Goal: Task Accomplishment & Management: Complete application form

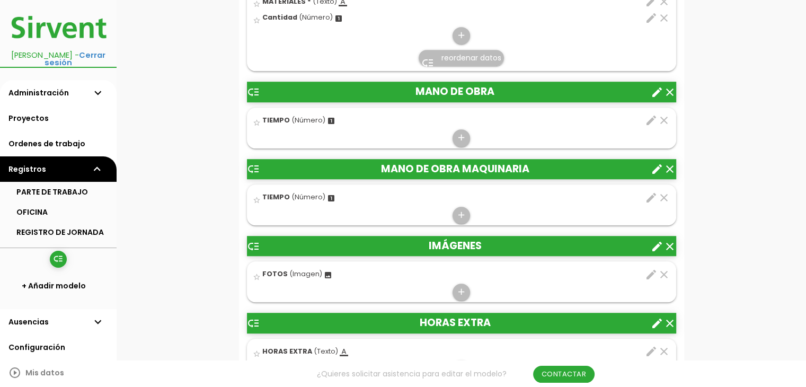
scroll to position [691, 0]
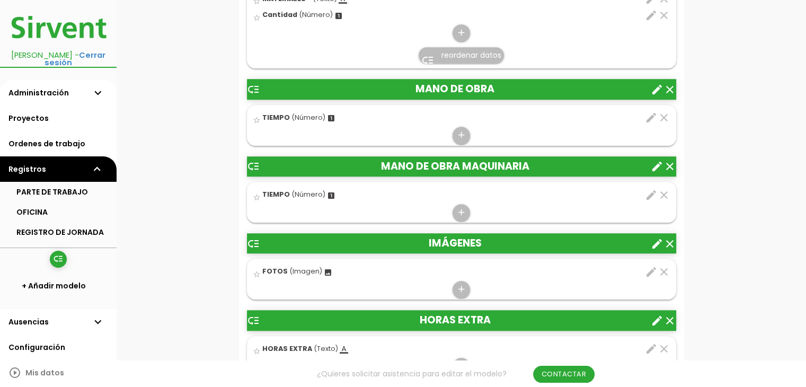
click at [670, 83] on icon "clear" at bounding box center [670, 89] width 13 height 13
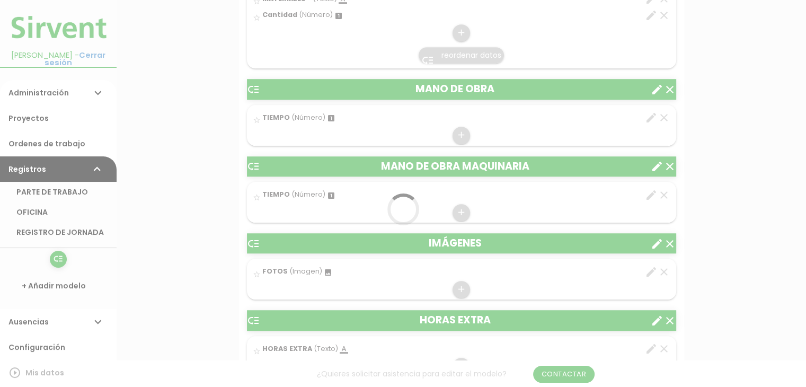
scroll to position [0, 0]
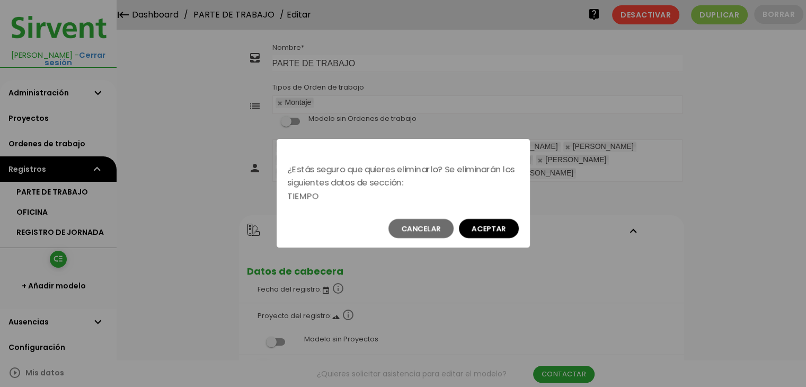
click at [499, 227] on button "Aceptar" at bounding box center [489, 228] width 60 height 19
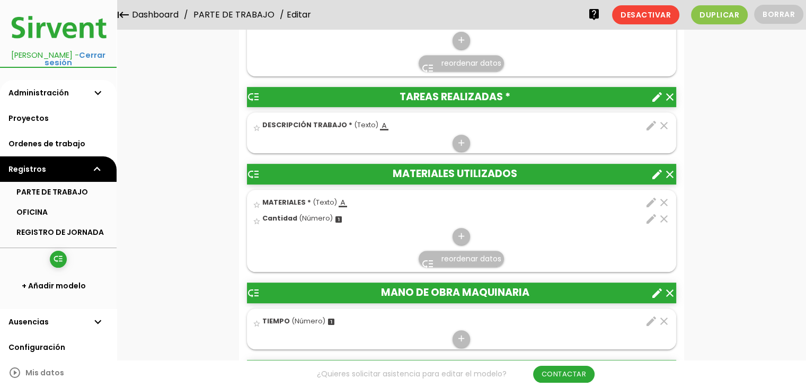
scroll to position [451, 0]
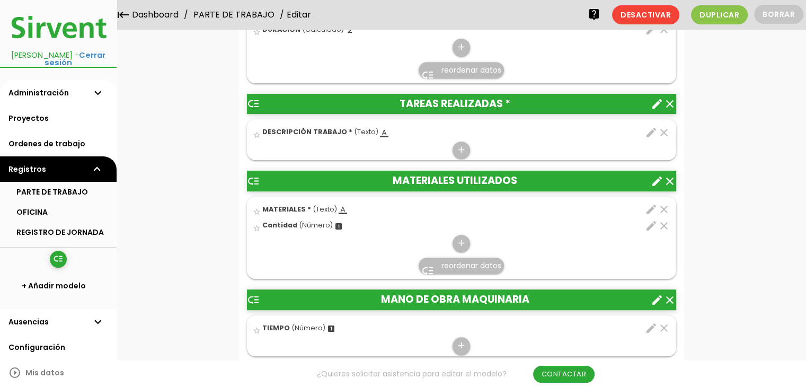
click at [647, 126] on icon "edit" at bounding box center [651, 132] width 13 height 13
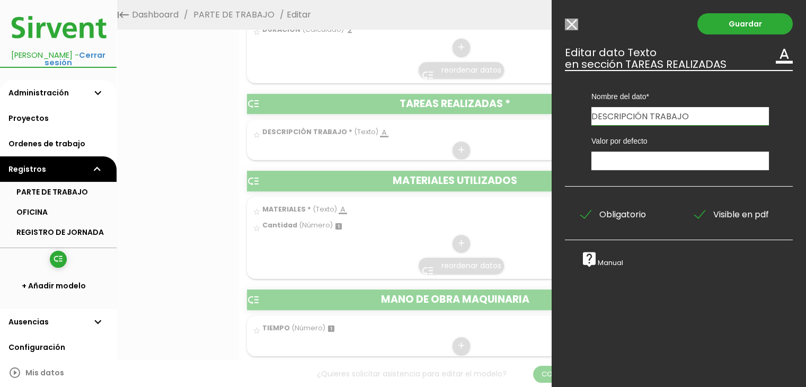
click at [567, 25] on input "Modelo sin Ordenes de trabajo" at bounding box center [571, 25] width 13 height 12
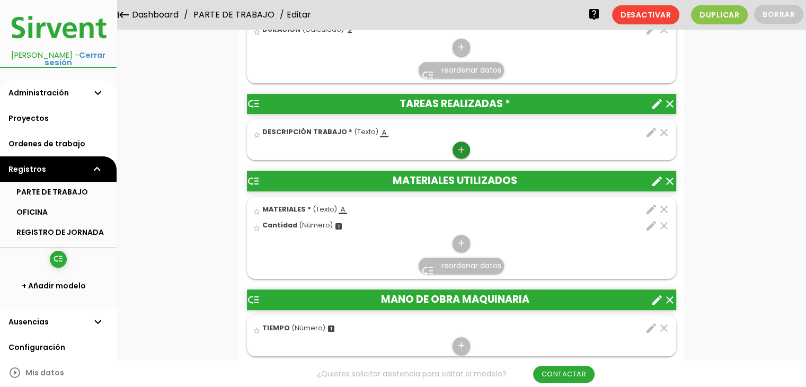
click at [458, 142] on icon "add" at bounding box center [462, 150] width 10 height 17
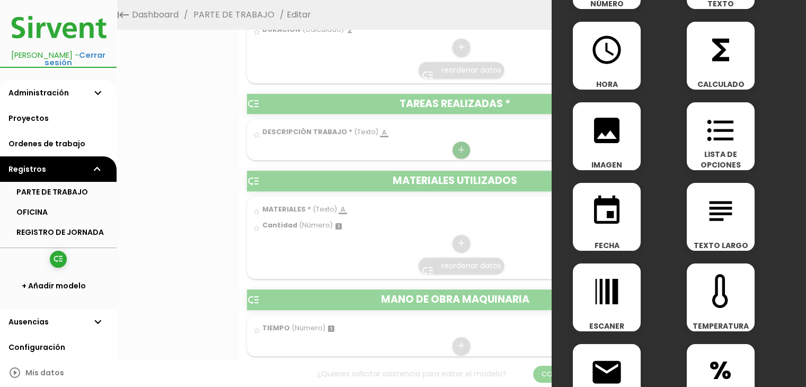
scroll to position [94, 0]
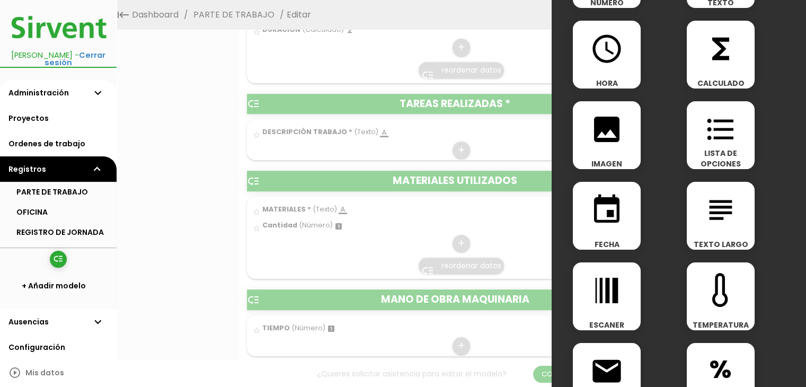
click at [710, 205] on icon "subject" at bounding box center [721, 210] width 34 height 34
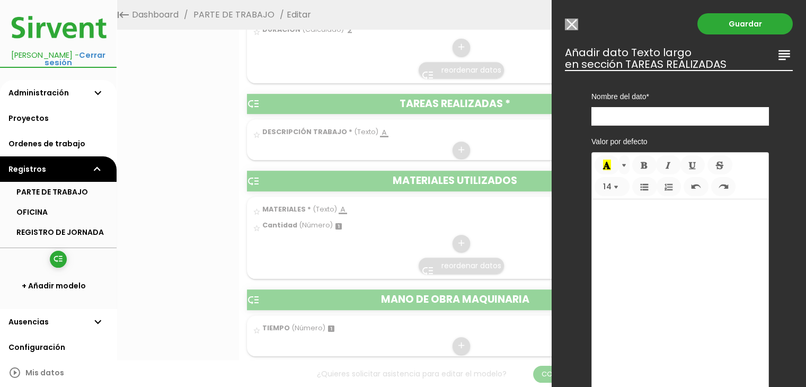
scroll to position [0, 0]
click at [649, 116] on input "text" at bounding box center [681, 116] width 178 height 19
type input "d"
type input "DESCRIPCIÓN TRABAJO"
click at [729, 18] on link "Guardar" at bounding box center [745, 23] width 95 height 21
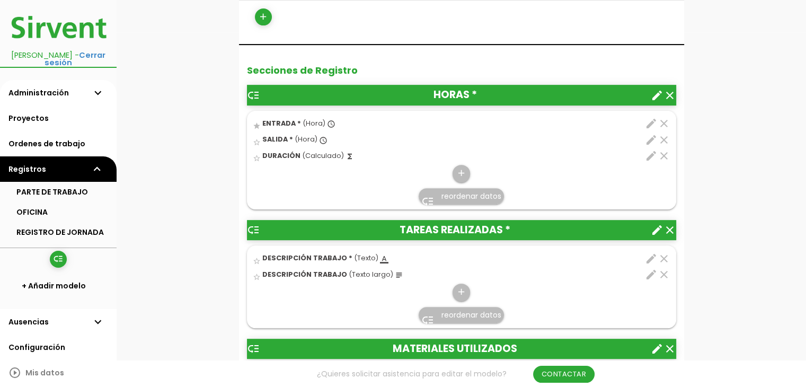
scroll to position [357, 0]
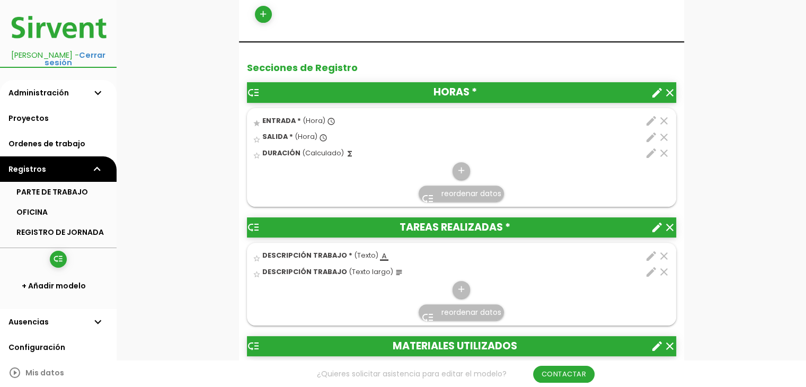
click at [663, 250] on icon "clear" at bounding box center [664, 256] width 13 height 13
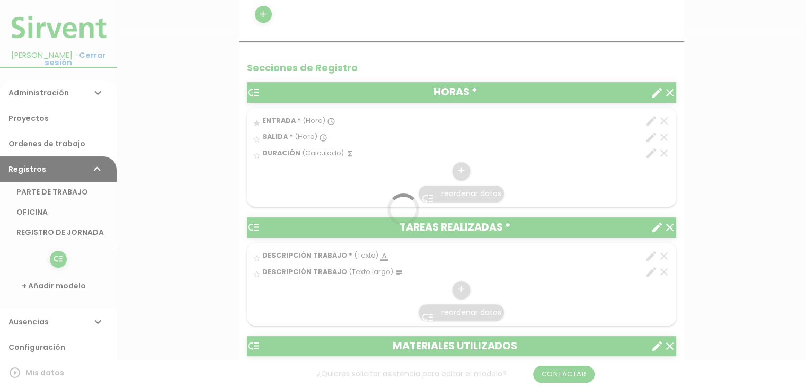
scroll to position [0, 0]
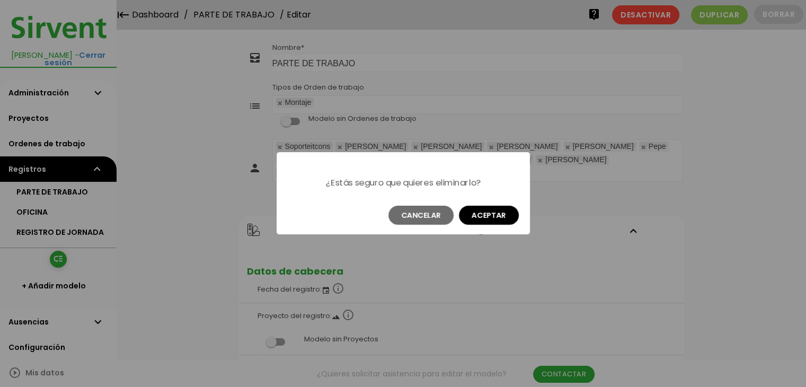
click at [494, 211] on button "Aceptar" at bounding box center [489, 215] width 60 height 19
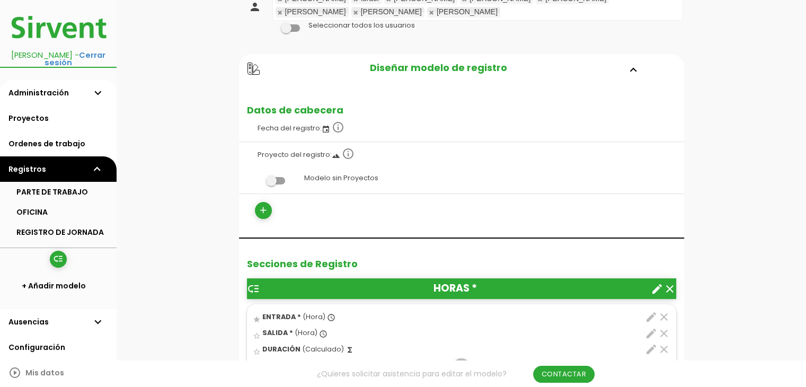
scroll to position [162, 0]
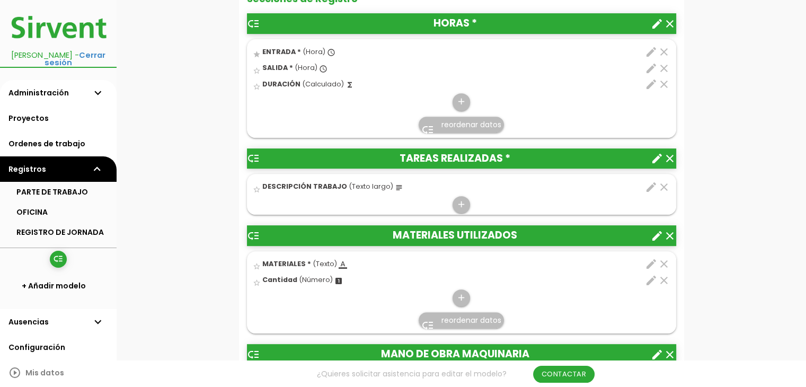
scroll to position [426, 0]
click at [648, 181] on icon "edit" at bounding box center [651, 187] width 13 height 13
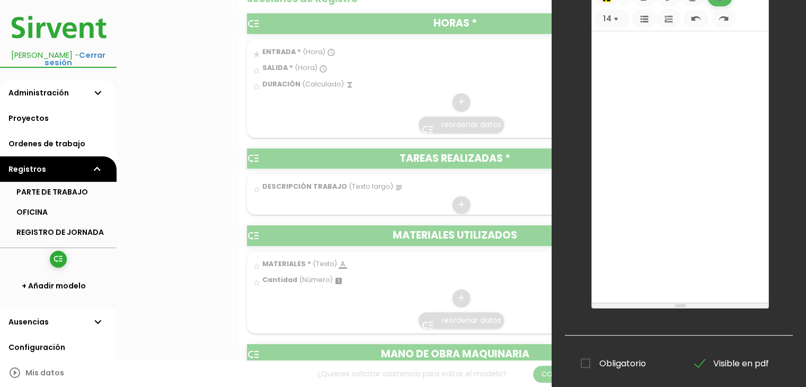
scroll to position [208, 0]
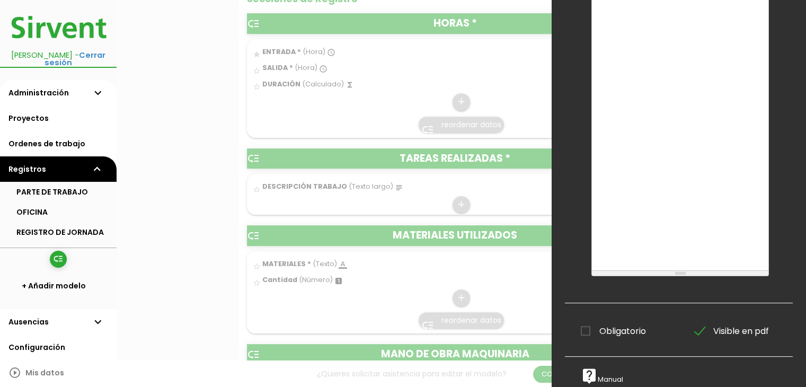
click at [622, 319] on div "Obligatorio Obligatorio Obligatorio Obligatorio Obligatorio Obligatorio" at bounding box center [622, 329] width 114 height 21
click at [621, 327] on span "Obligatorio" at bounding box center [613, 331] width 65 height 13
click at [0, 0] on input "Obligatorio" at bounding box center [0, 0] width 0 height 0
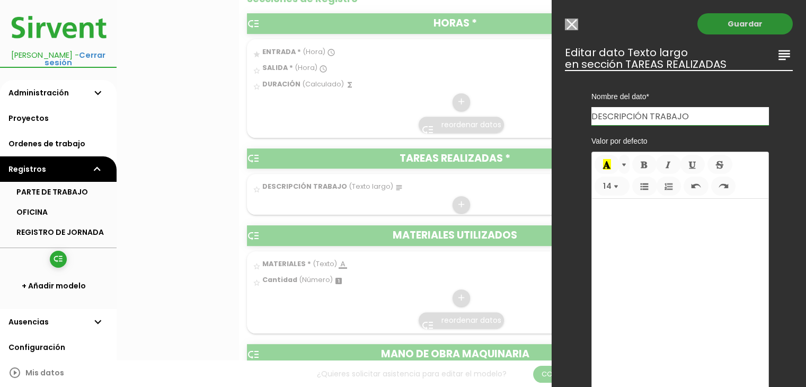
click at [759, 29] on link "Guardar" at bounding box center [745, 23] width 95 height 21
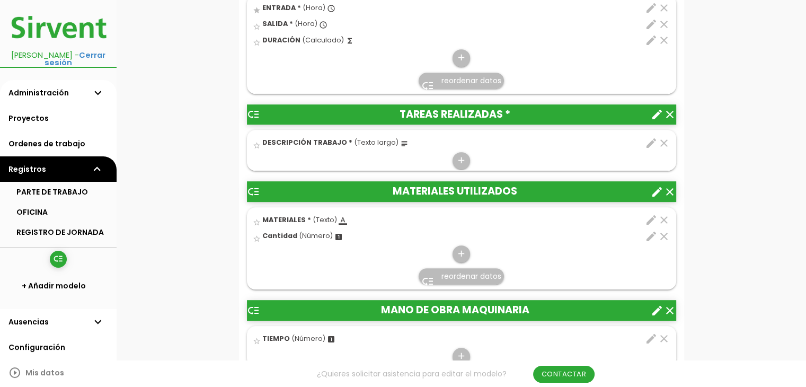
scroll to position [472, 0]
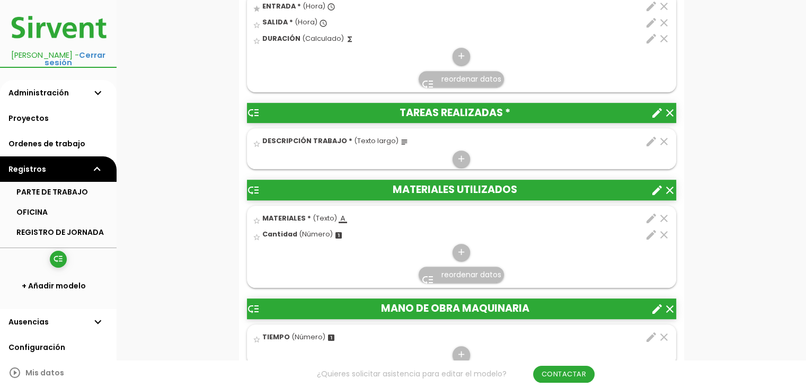
click at [654, 184] on icon "create" at bounding box center [657, 190] width 13 height 13
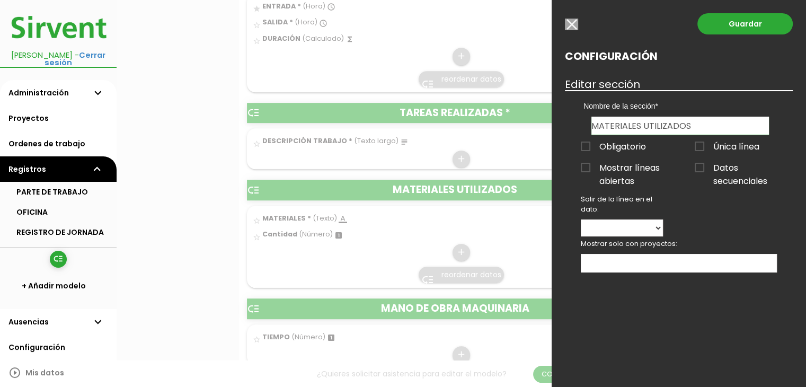
click at [570, 20] on input "button" at bounding box center [571, 25] width 13 height 12
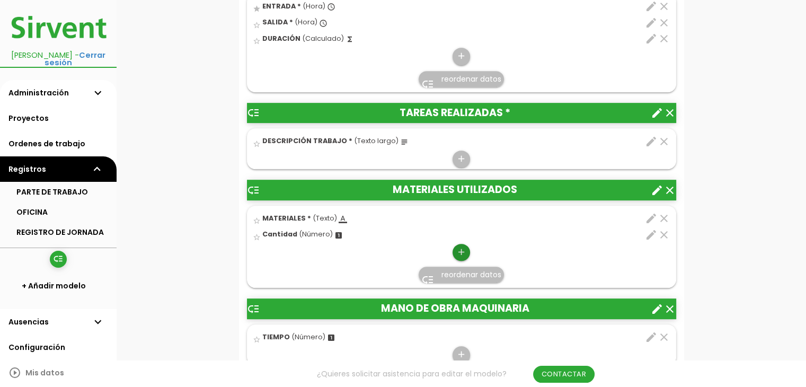
click at [458, 244] on icon "add" at bounding box center [462, 252] width 10 height 17
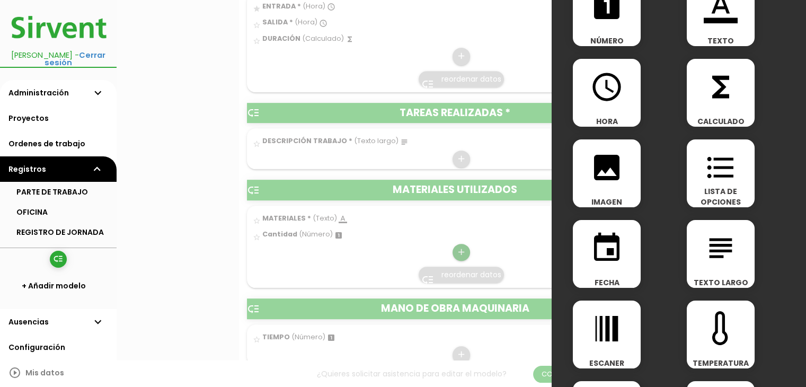
scroll to position [57, 0]
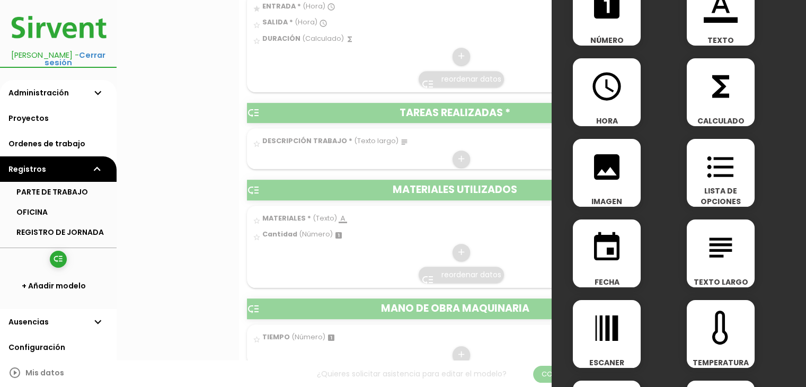
click at [709, 235] on icon "subject" at bounding box center [721, 248] width 34 height 34
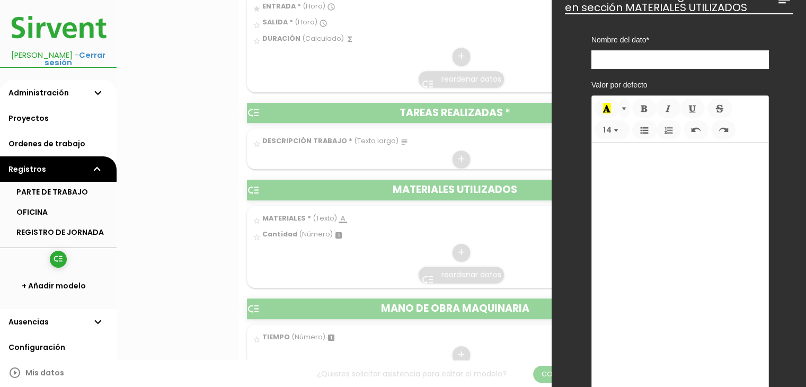
scroll to position [0, 0]
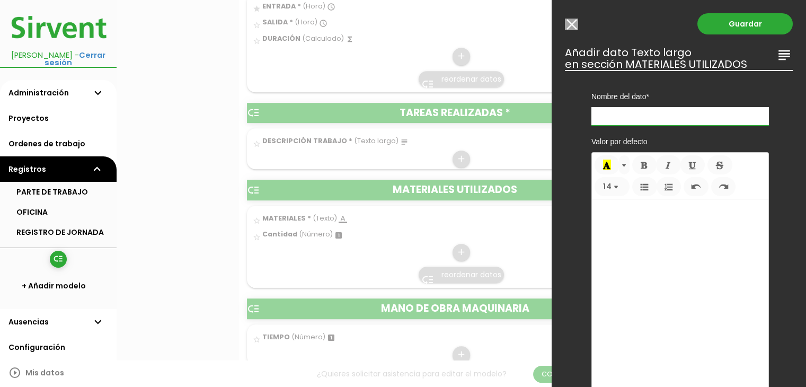
click at [645, 117] on input "text" at bounding box center [681, 116] width 178 height 19
type input "m"
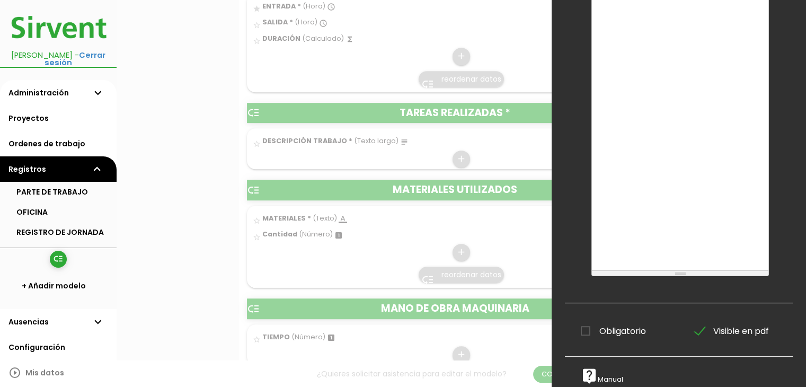
type input "MATERIALES"
click at [610, 325] on span "Obligatorio" at bounding box center [613, 331] width 65 height 13
click at [0, 0] on input "Obligatorio" at bounding box center [0, 0] width 0 height 0
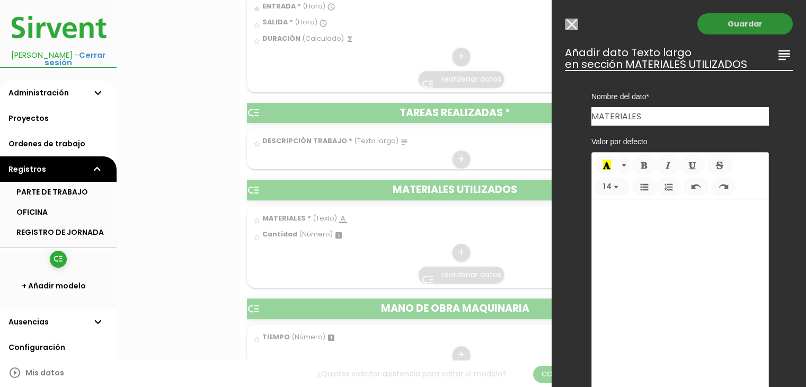
click at [736, 16] on link "Guardar" at bounding box center [745, 23] width 95 height 21
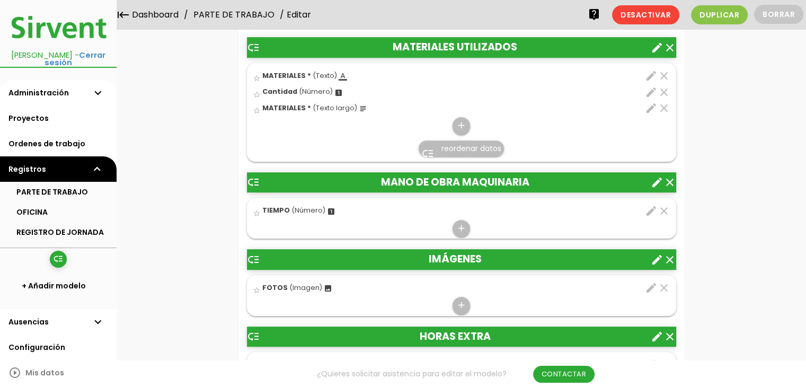
scroll to position [585, 0]
click at [662, 86] on icon "clear" at bounding box center [664, 92] width 13 height 13
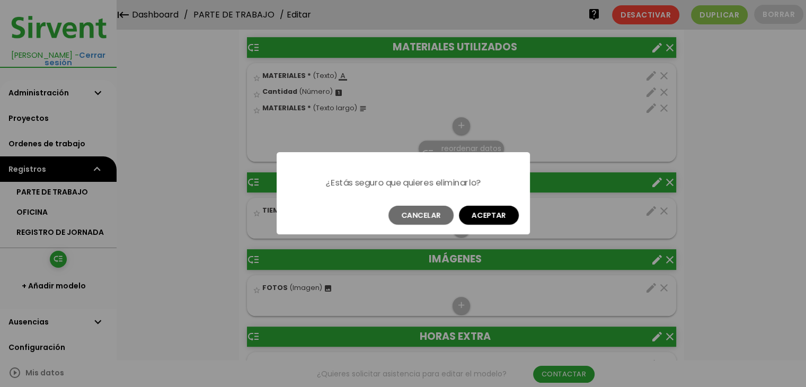
scroll to position [0, 0]
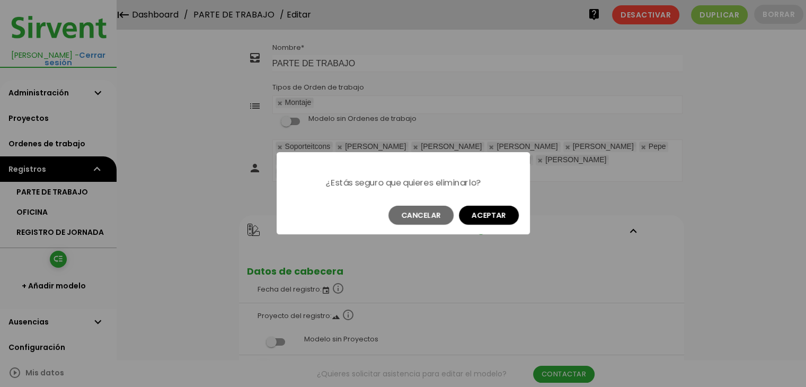
click at [486, 216] on button "Aceptar" at bounding box center [489, 215] width 60 height 19
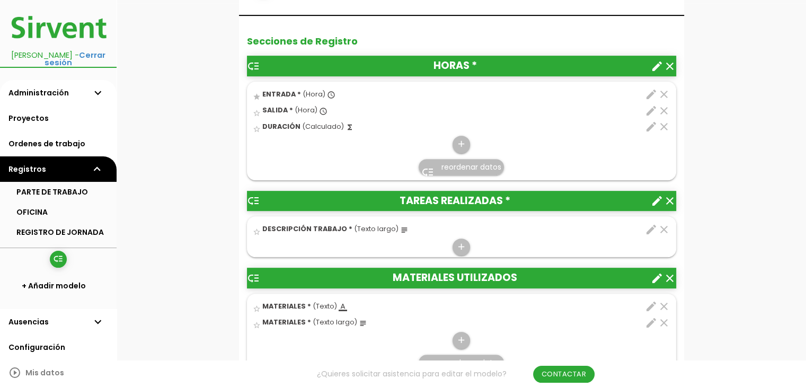
scroll to position [385, 0]
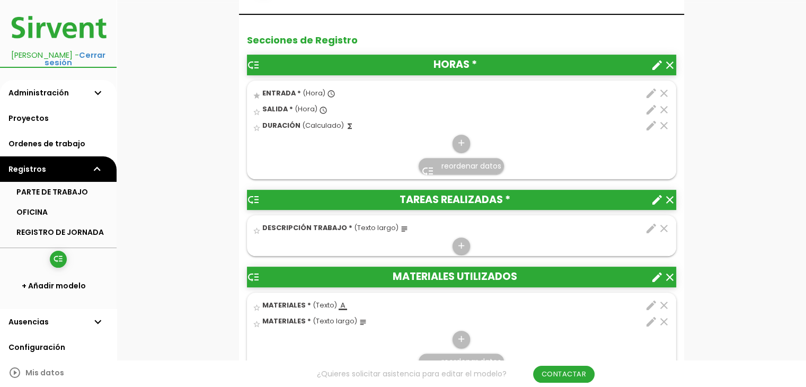
click at [664, 299] on icon "clear" at bounding box center [664, 305] width 13 height 13
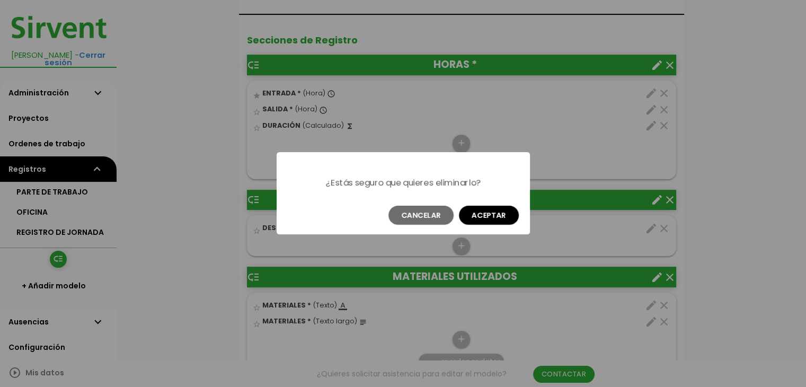
scroll to position [0, 0]
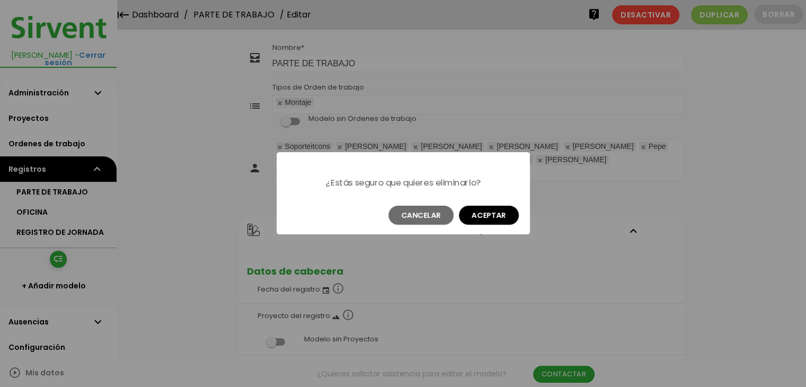
click at [490, 212] on button "Aceptar" at bounding box center [489, 215] width 60 height 19
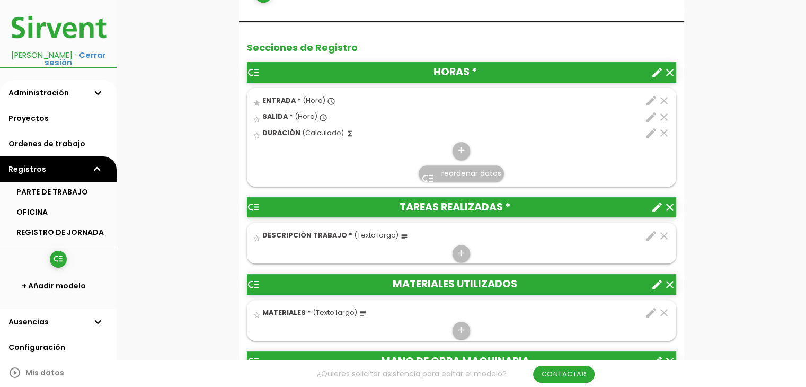
scroll to position [378, 0]
click at [652, 306] on icon "edit" at bounding box center [651, 312] width 13 height 13
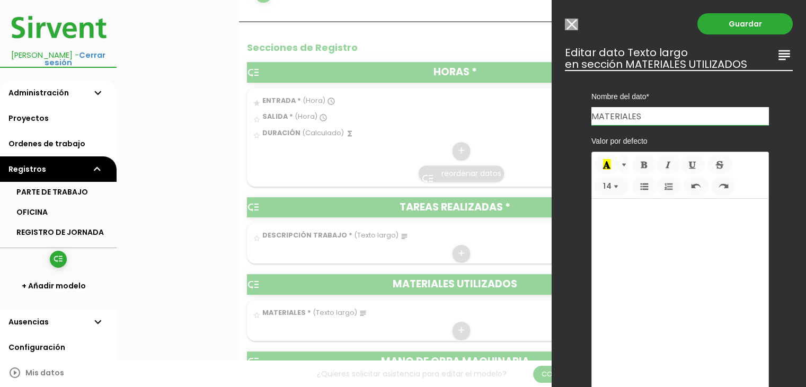
scroll to position [208, 0]
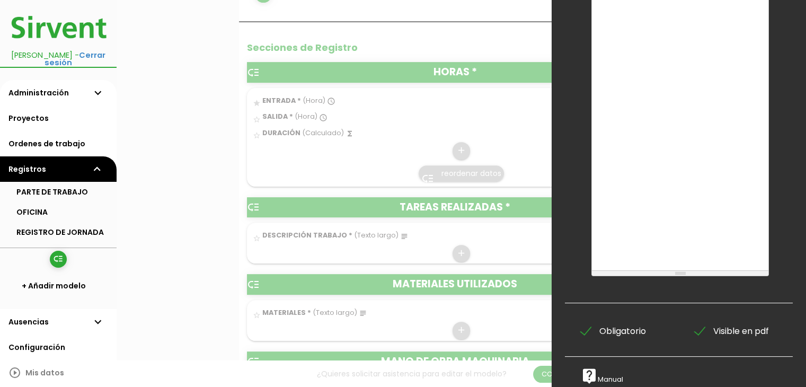
click at [586, 325] on span "Obligatorio" at bounding box center [613, 331] width 65 height 13
click at [0, 0] on input "Obligatorio" at bounding box center [0, 0] width 0 height 0
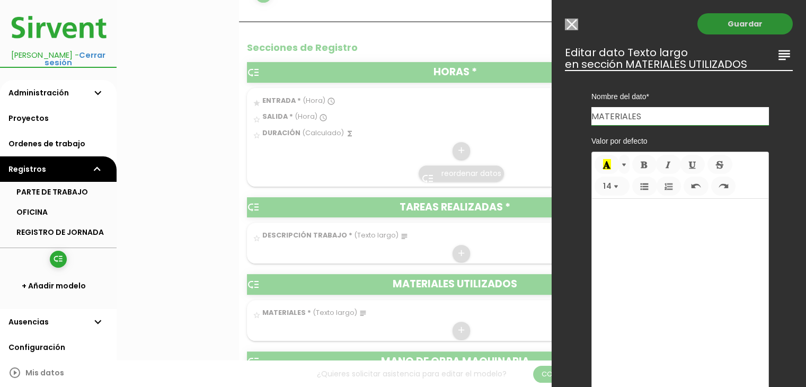
click at [732, 25] on link "Guardar" at bounding box center [745, 23] width 95 height 21
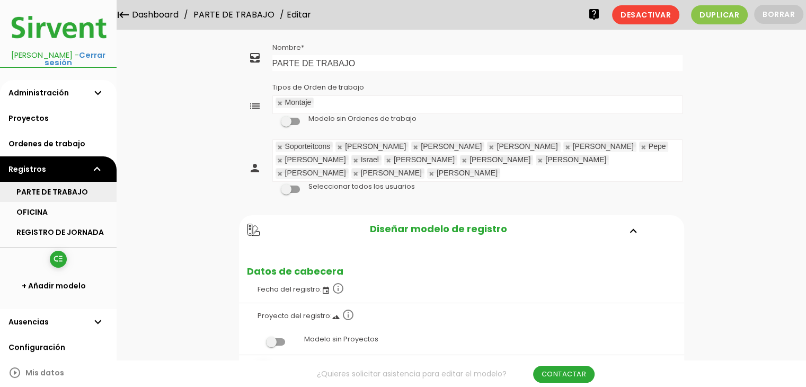
click at [74, 182] on link "PARTE DE TRABAJO" at bounding box center [58, 192] width 117 height 20
